Goal: Find specific page/section: Find specific page/section

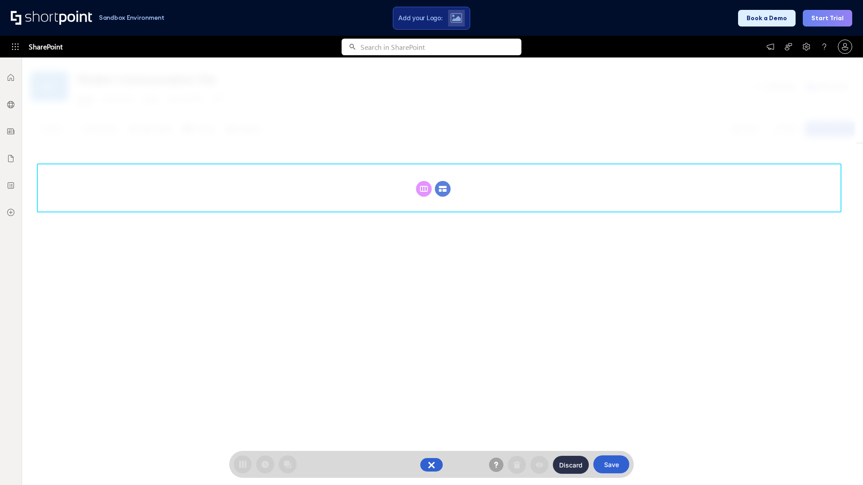
click at [443, 189] on circle at bounding box center [443, 189] width 16 height 16
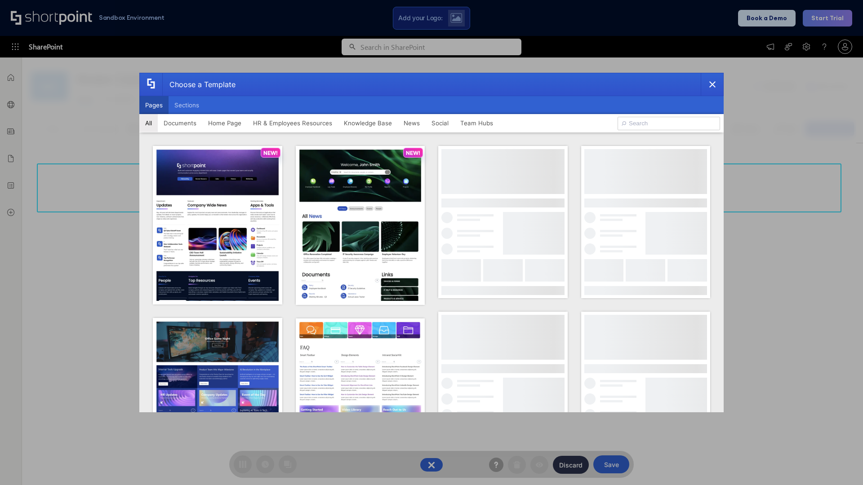
click at [154, 105] on button "Pages" at bounding box center [153, 105] width 29 height 18
type input "HR 8"
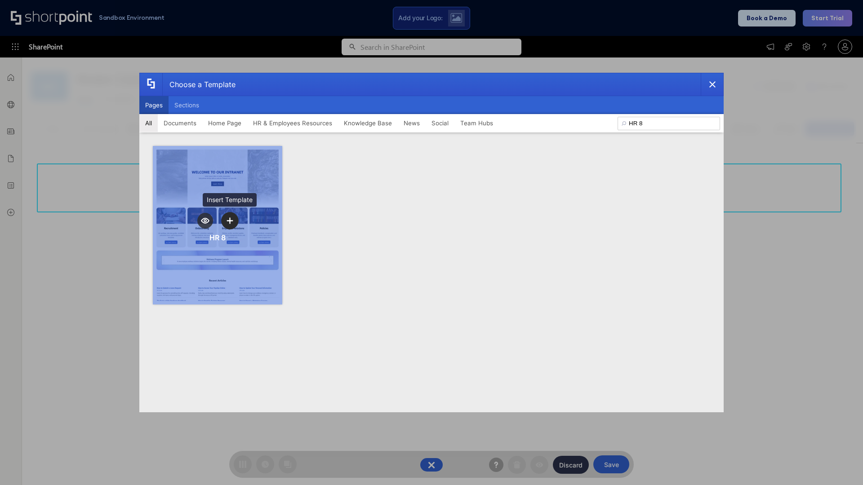
click at [230, 221] on icon "template selector" at bounding box center [229, 220] width 6 height 6
